Goal: Obtain resource: Download file/media

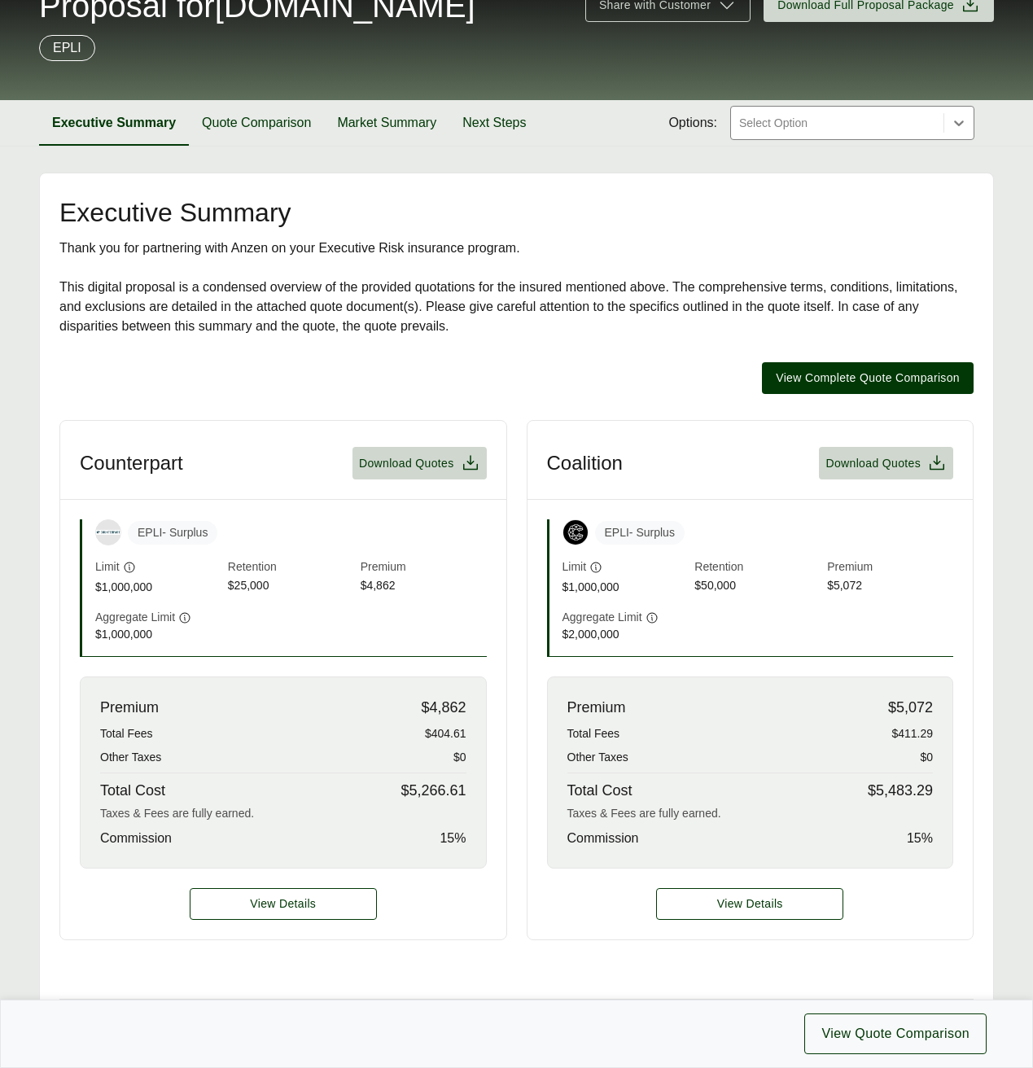
scroll to position [48, 0]
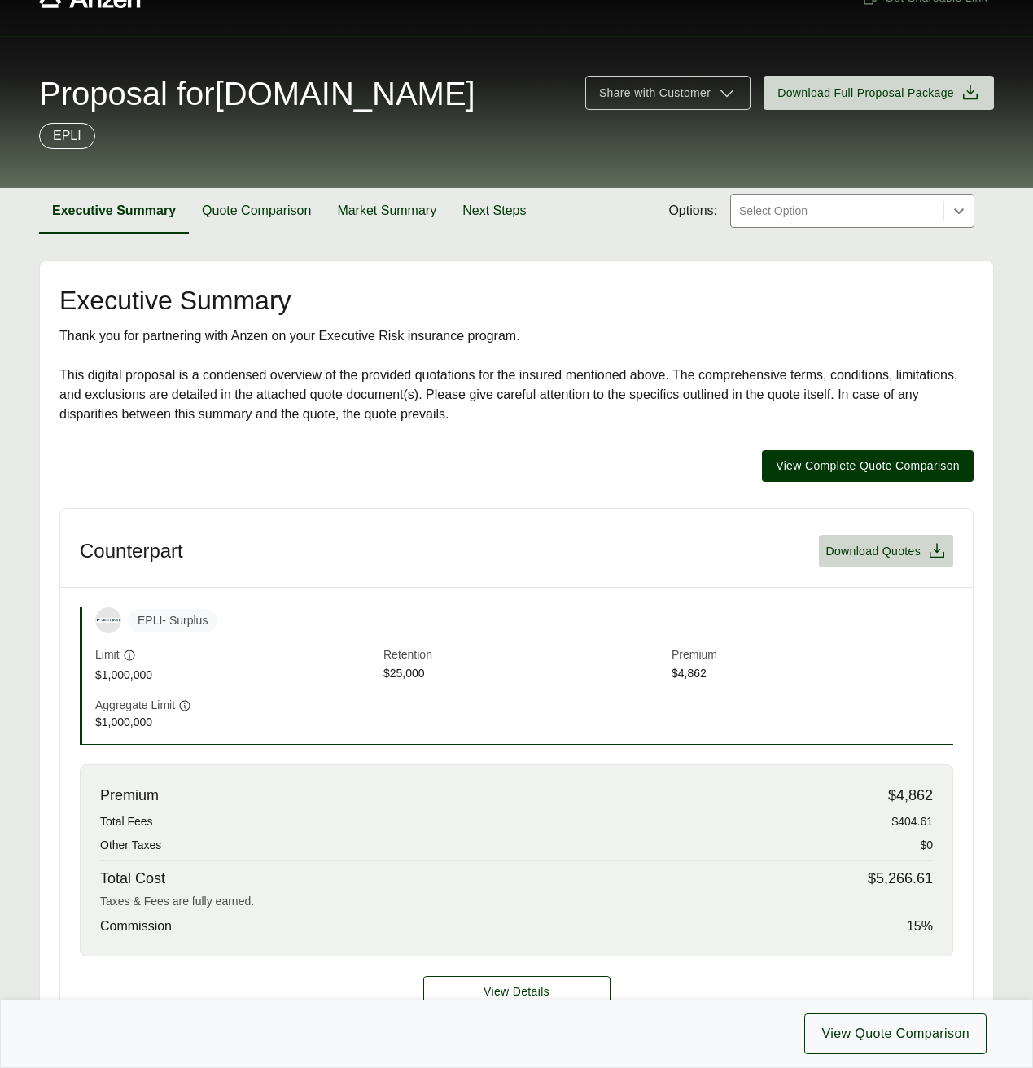
scroll to position [49, 0]
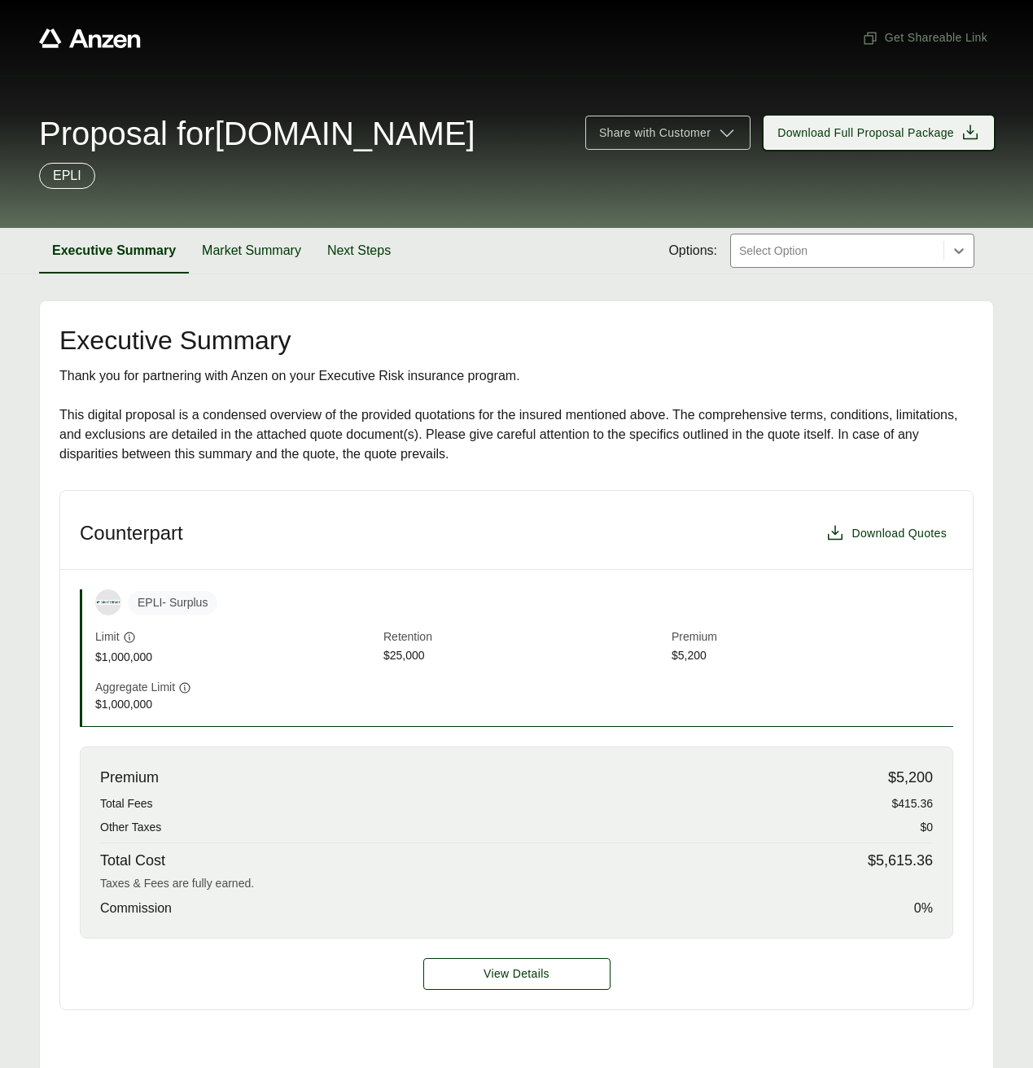
click at [843, 140] on span "Download Full Proposal Package" at bounding box center [865, 133] width 177 height 17
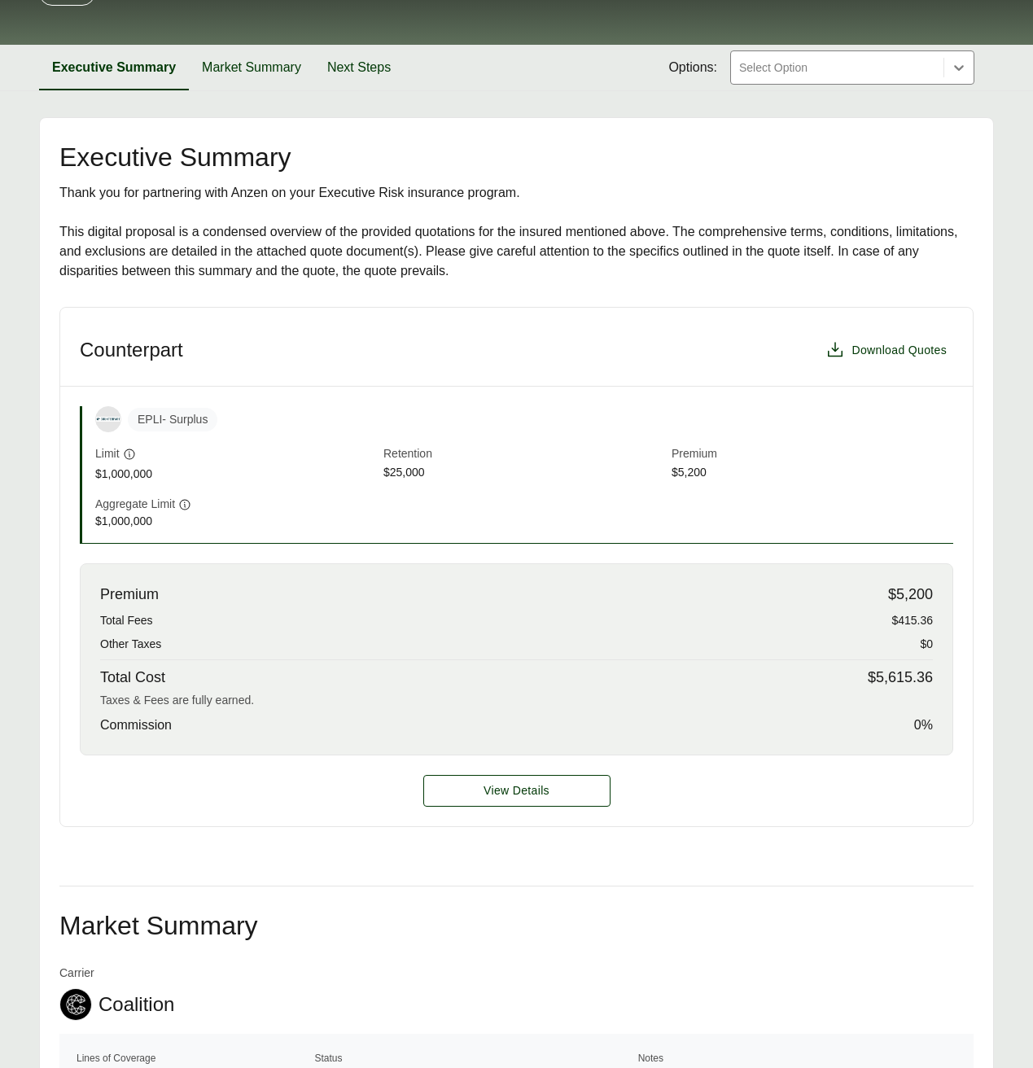
scroll to position [341, 0]
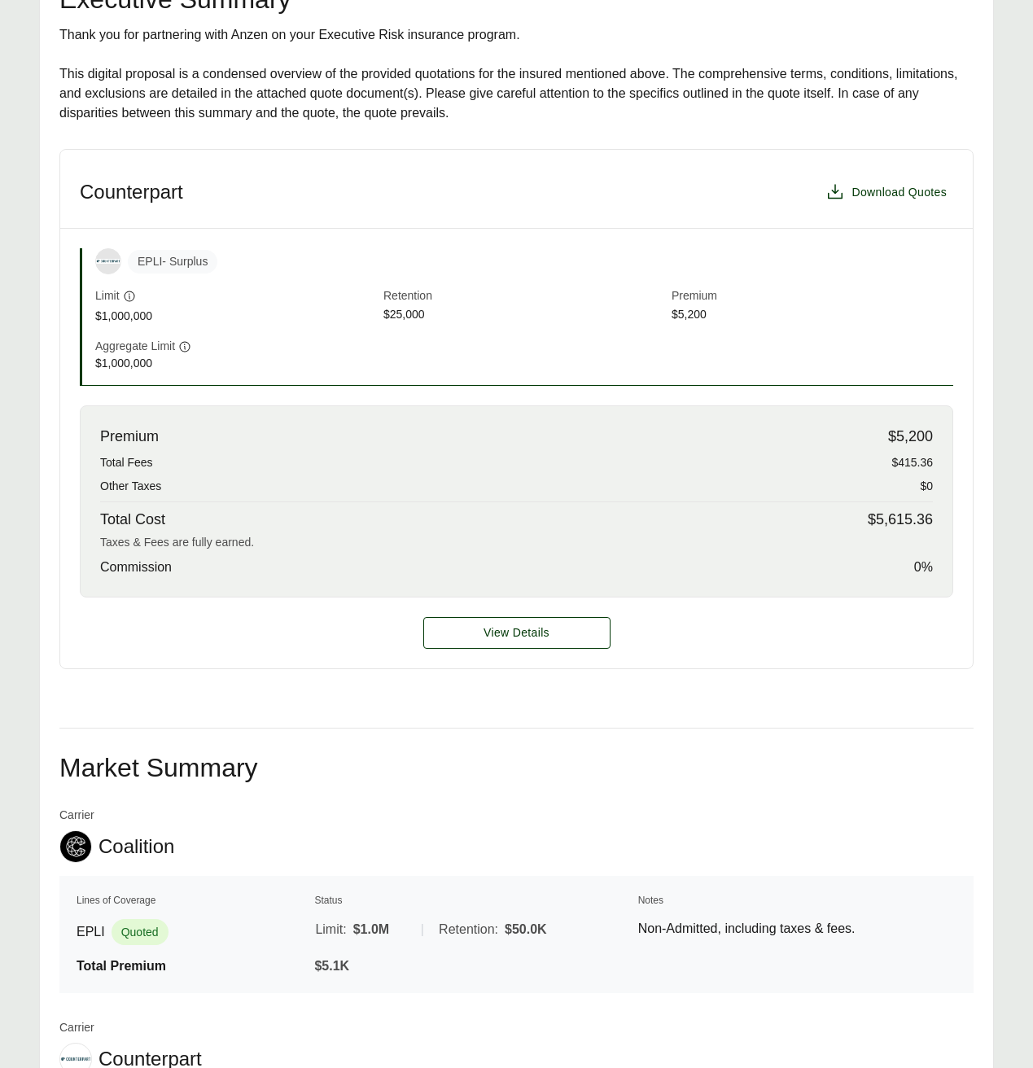
click at [895, 521] on span "$5,615.36" at bounding box center [900, 520] width 65 height 22
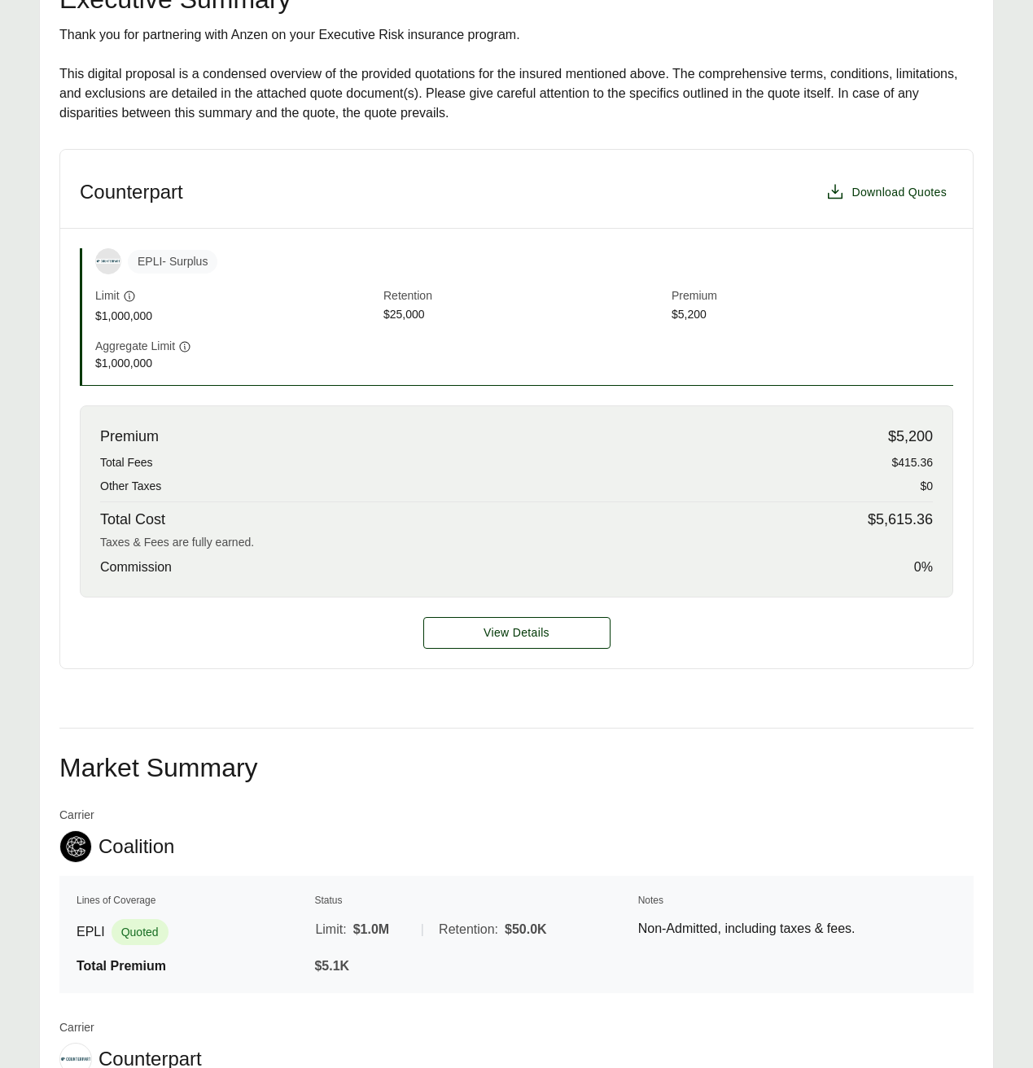
click at [895, 521] on span "$5,615.36" at bounding box center [900, 520] width 65 height 22
click at [842, 519] on div "Premium $5,200 Total Fees $415.36 Other Taxes $0 Total Cost $5,615.36 Taxes & F…" at bounding box center [517, 501] width 874 height 192
click at [546, 621] on button "View Details" at bounding box center [516, 633] width 187 height 32
click at [499, 637] on span "View Details" at bounding box center [517, 632] width 66 height 17
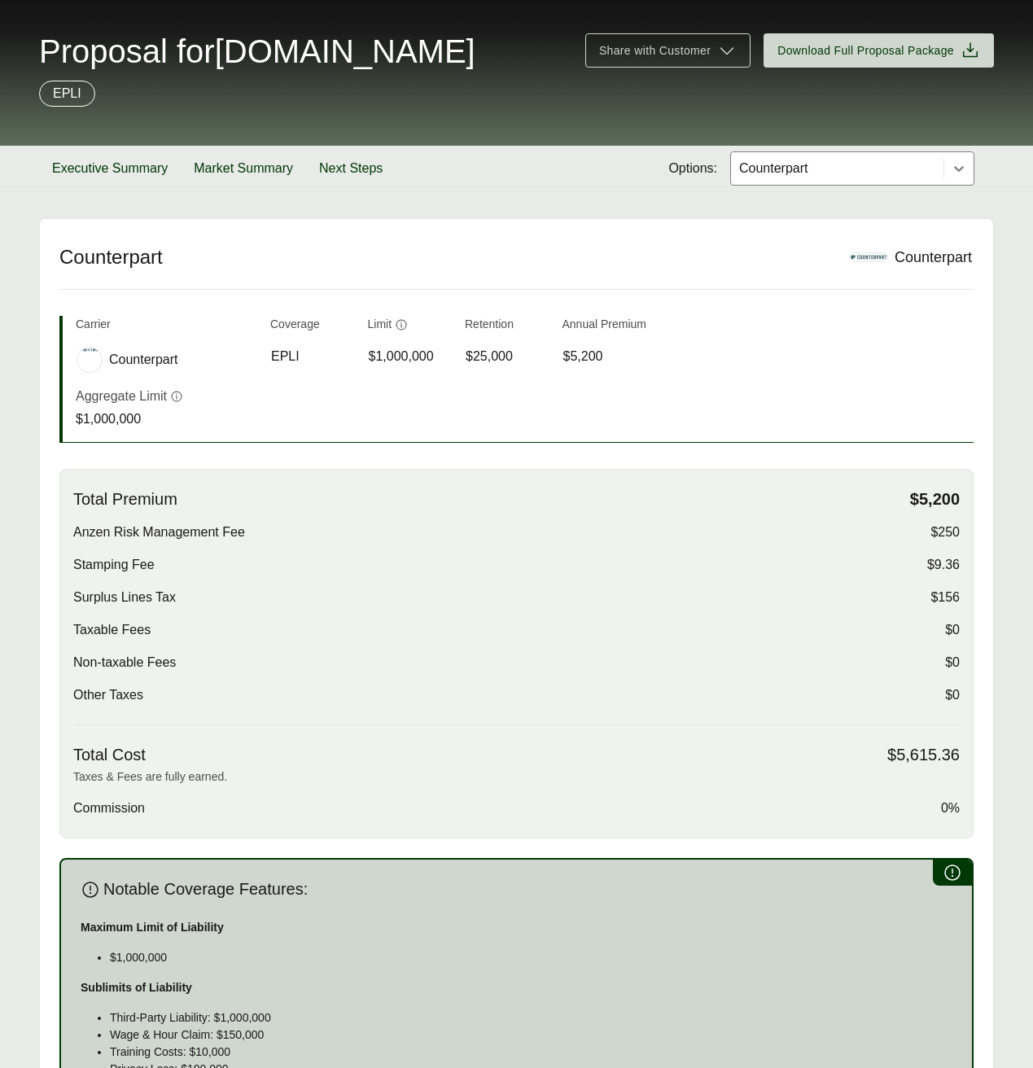
scroll to position [137, 0]
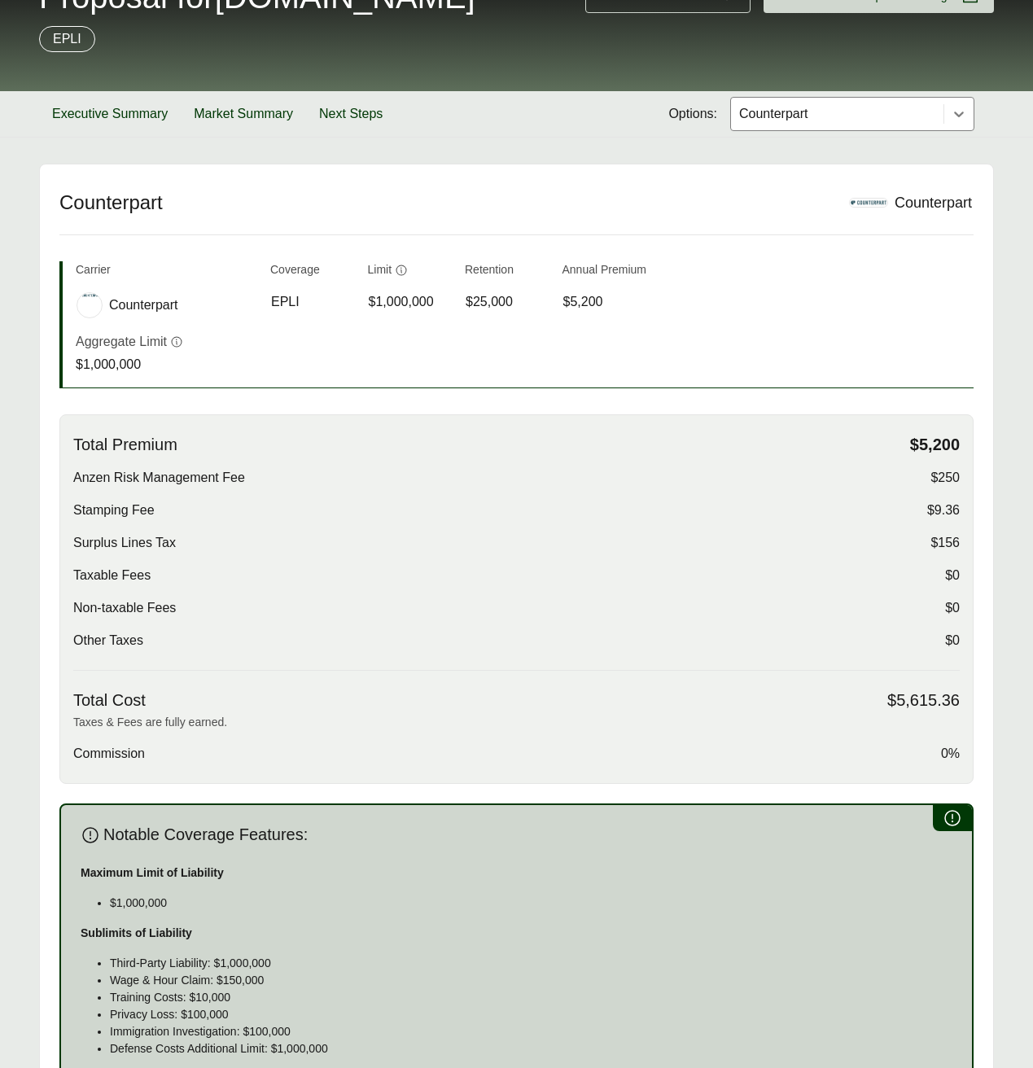
click at [908, 698] on span "$5,615.36" at bounding box center [923, 700] width 72 height 20
copy span "$5,615.36"
